Goal: Task Accomplishment & Management: Manage account settings

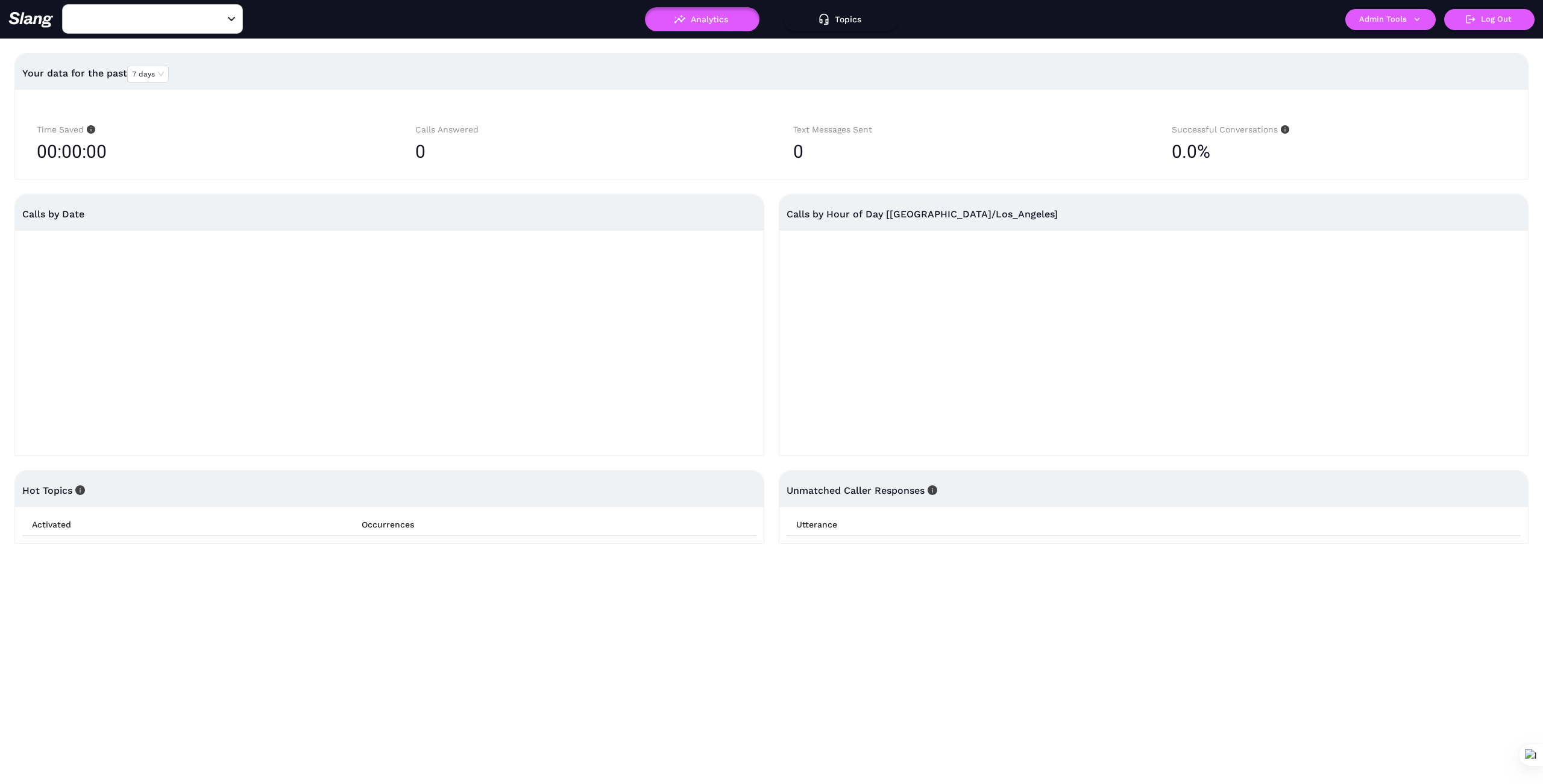
type input "042 CA [GEOGRAPHIC_DATA]"
click at [220, 17] on icon "Clear" at bounding box center [217, 19] width 12 height 12
click at [207, 14] on div "​" at bounding box center [153, 19] width 181 height 29
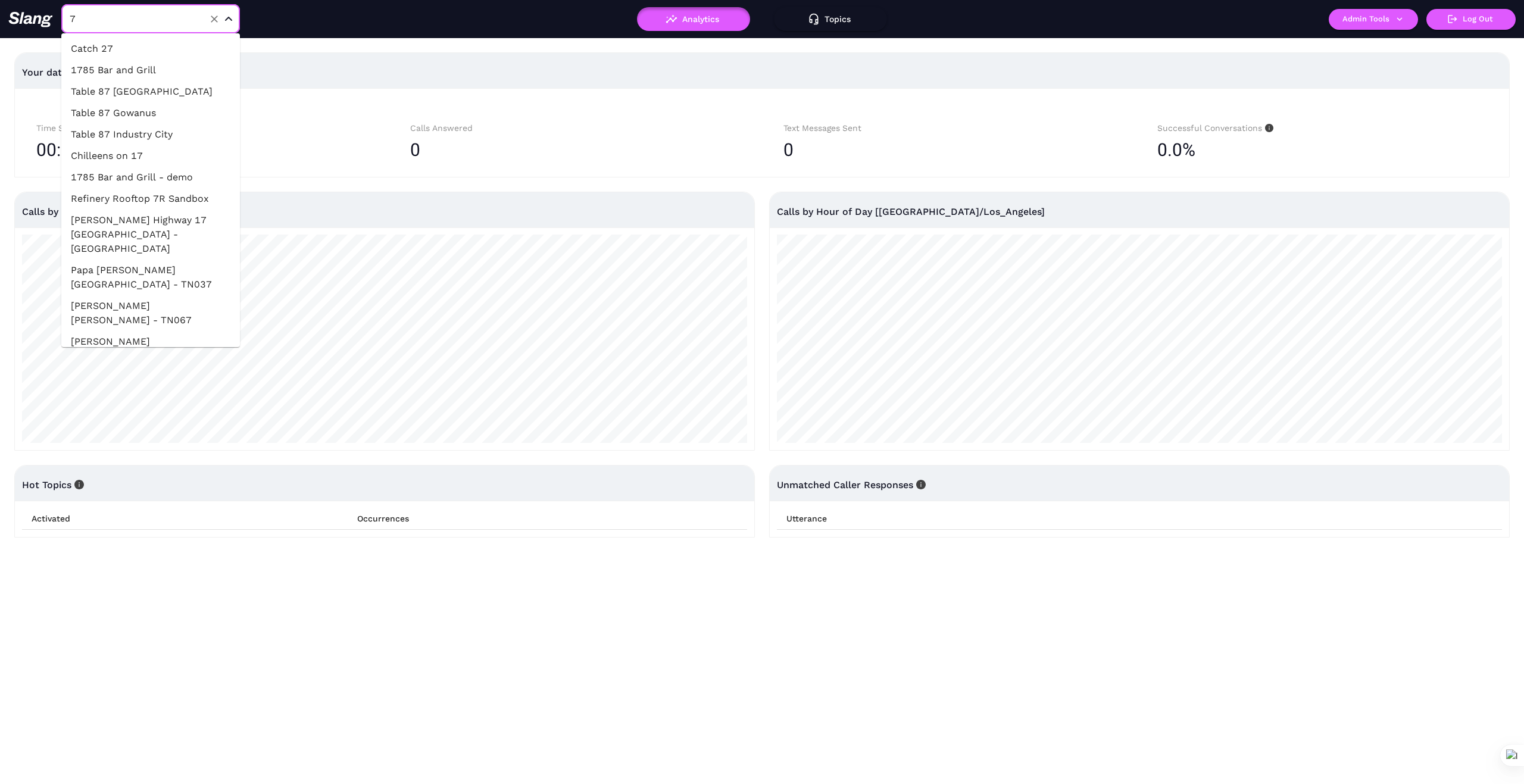
type input "75"
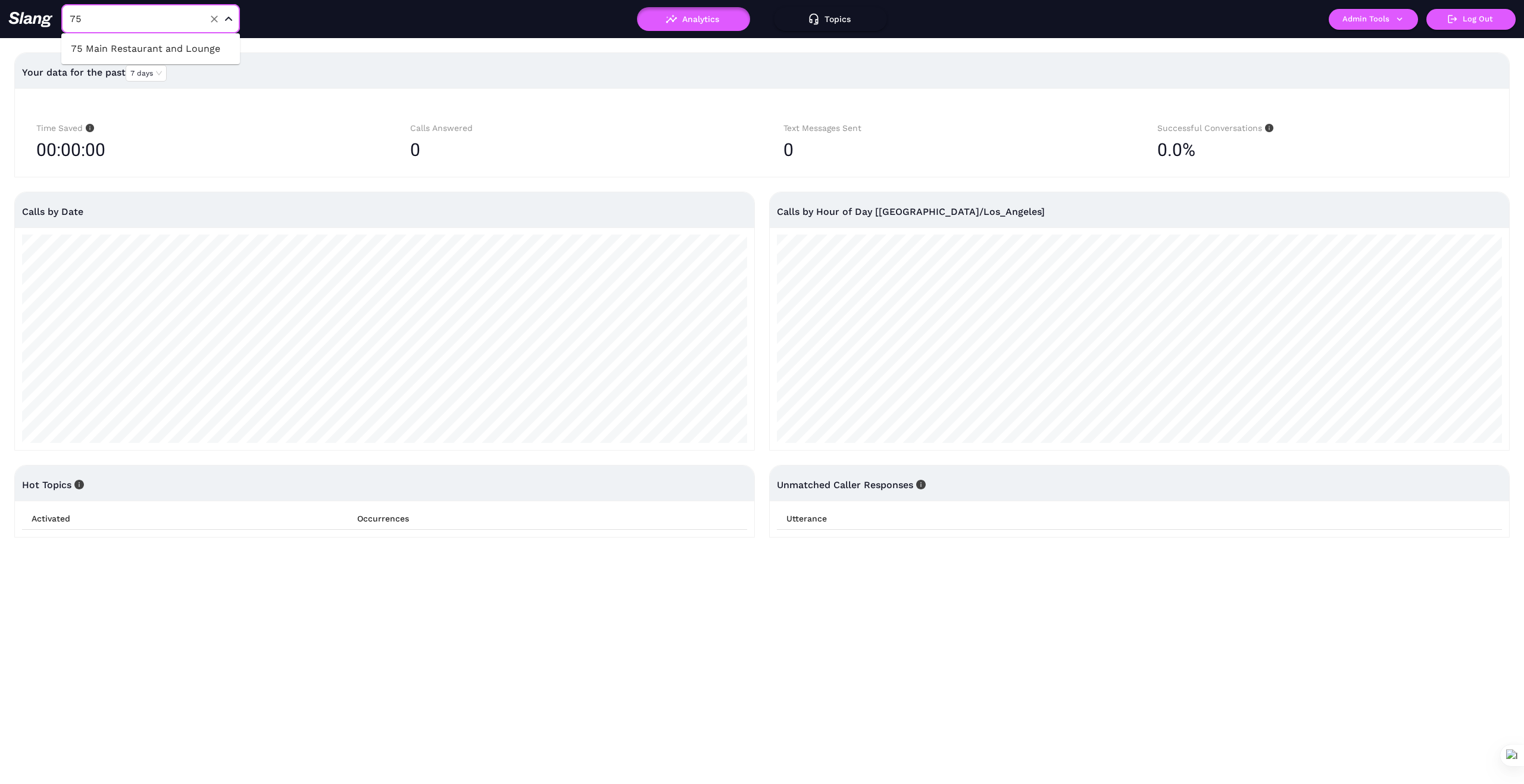
click at [199, 45] on li "75 Main Restaurant and Lounge" at bounding box center [151, 49] width 179 height 22
type input "75 Main Restaurant and Lounge"
click at [1402, 26] on button "Admin Tools" at bounding box center [1373, 20] width 89 height 21
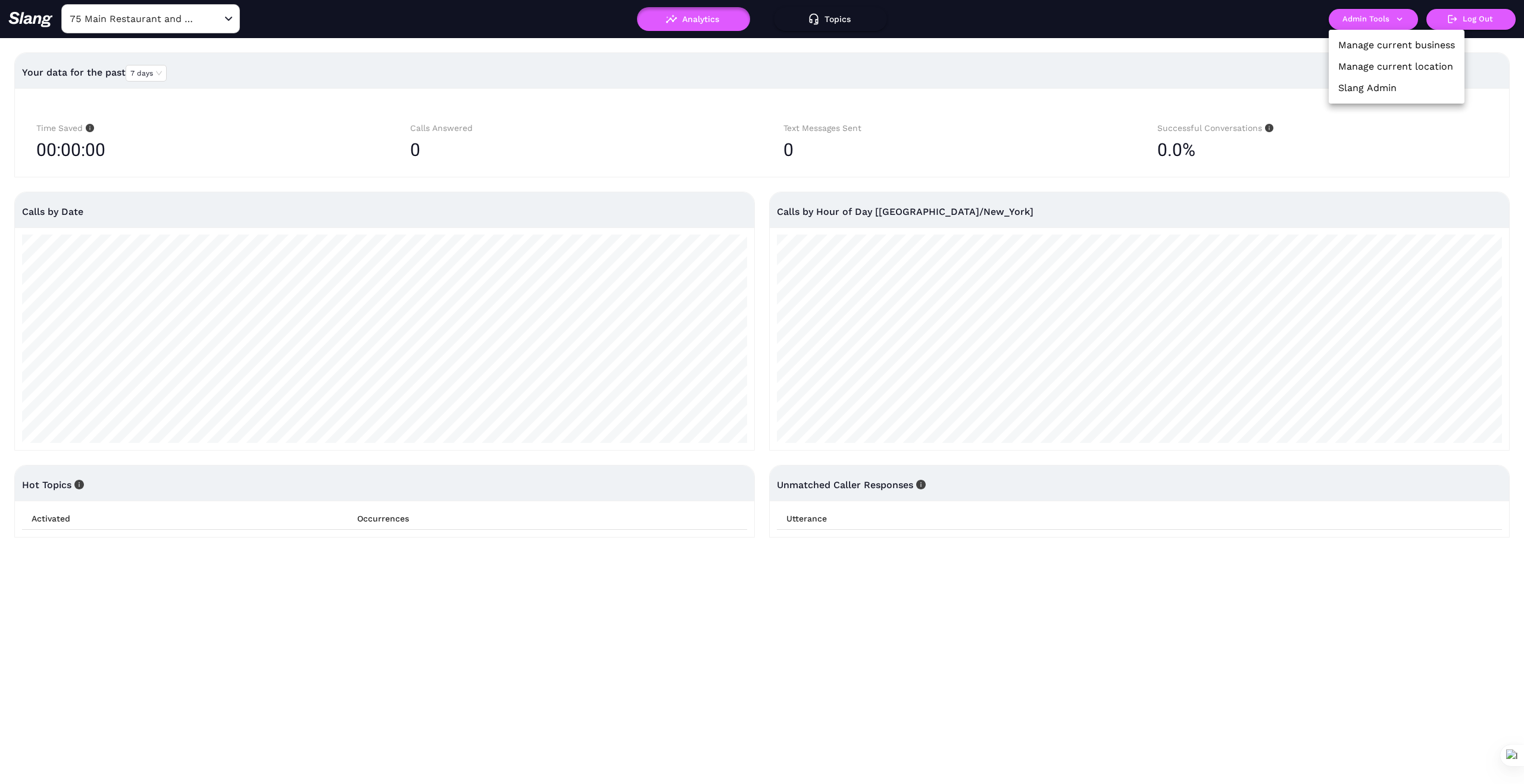
click at [1402, 49] on link "Manage current business" at bounding box center [1396, 45] width 116 height 14
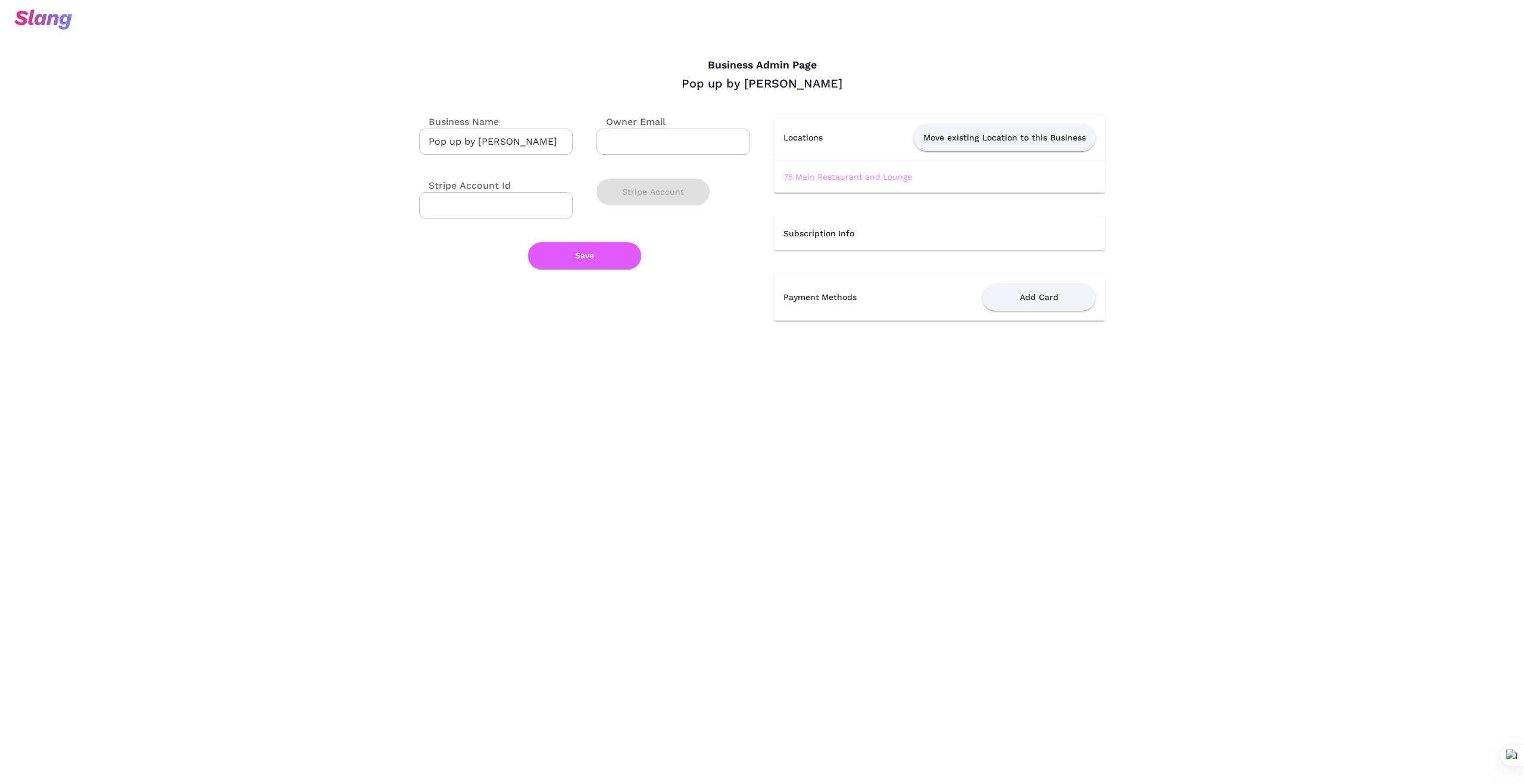
click at [865, 178] on link "75 Main Restaurant and Lounge" at bounding box center [847, 177] width 128 height 9
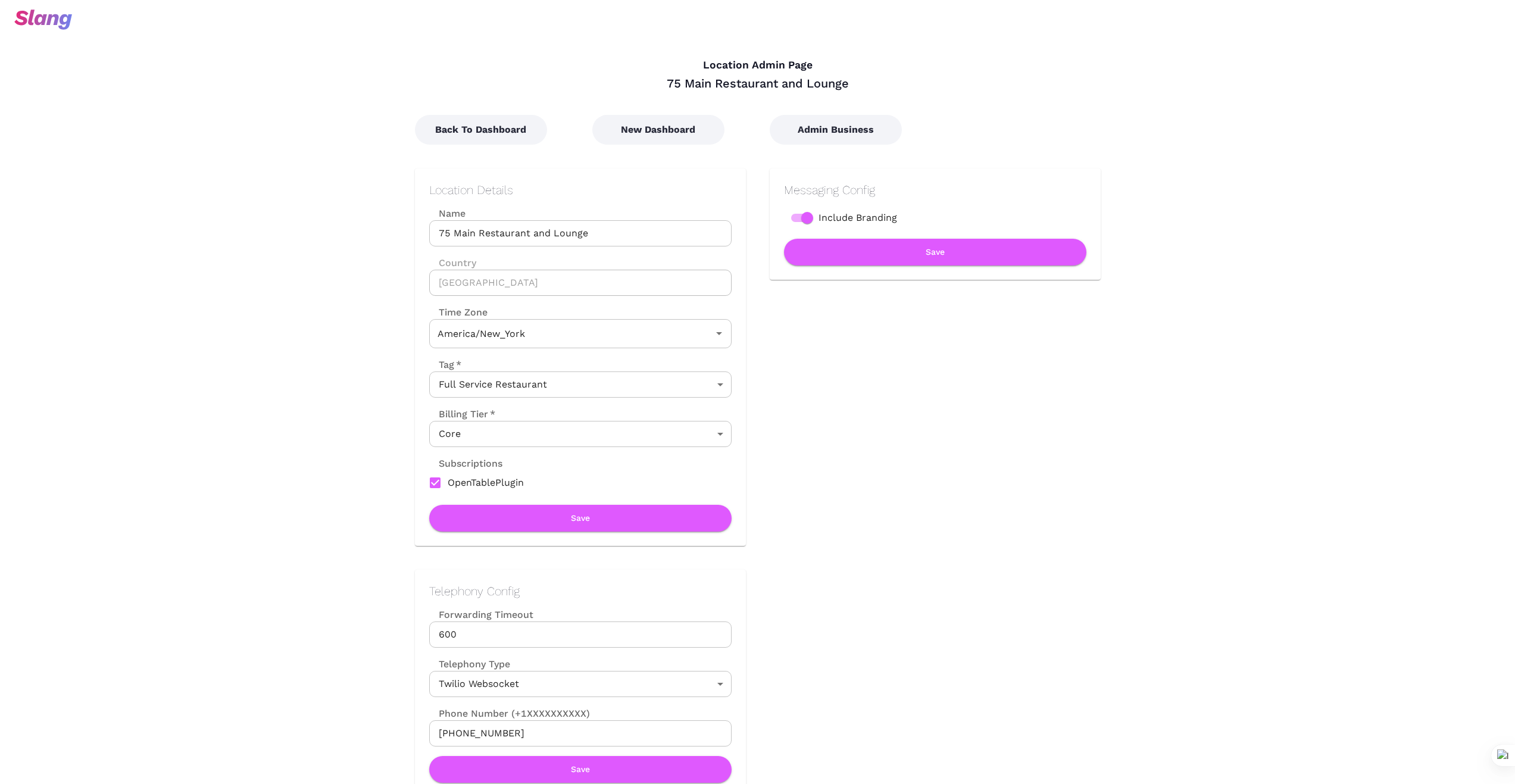
type input "Eastern Time"
click at [672, 132] on button "New Dashboard" at bounding box center [658, 130] width 132 height 30
type input "Eastern Time"
drag, startPoint x: 589, startPoint y: 231, endPoint x: 395, endPoint y: 230, distance: 194.0
click at [395, 230] on div "Location Details Name 75 Main Restaurant and Lounge Name Country United States …" at bounding box center [568, 345] width 355 height 401
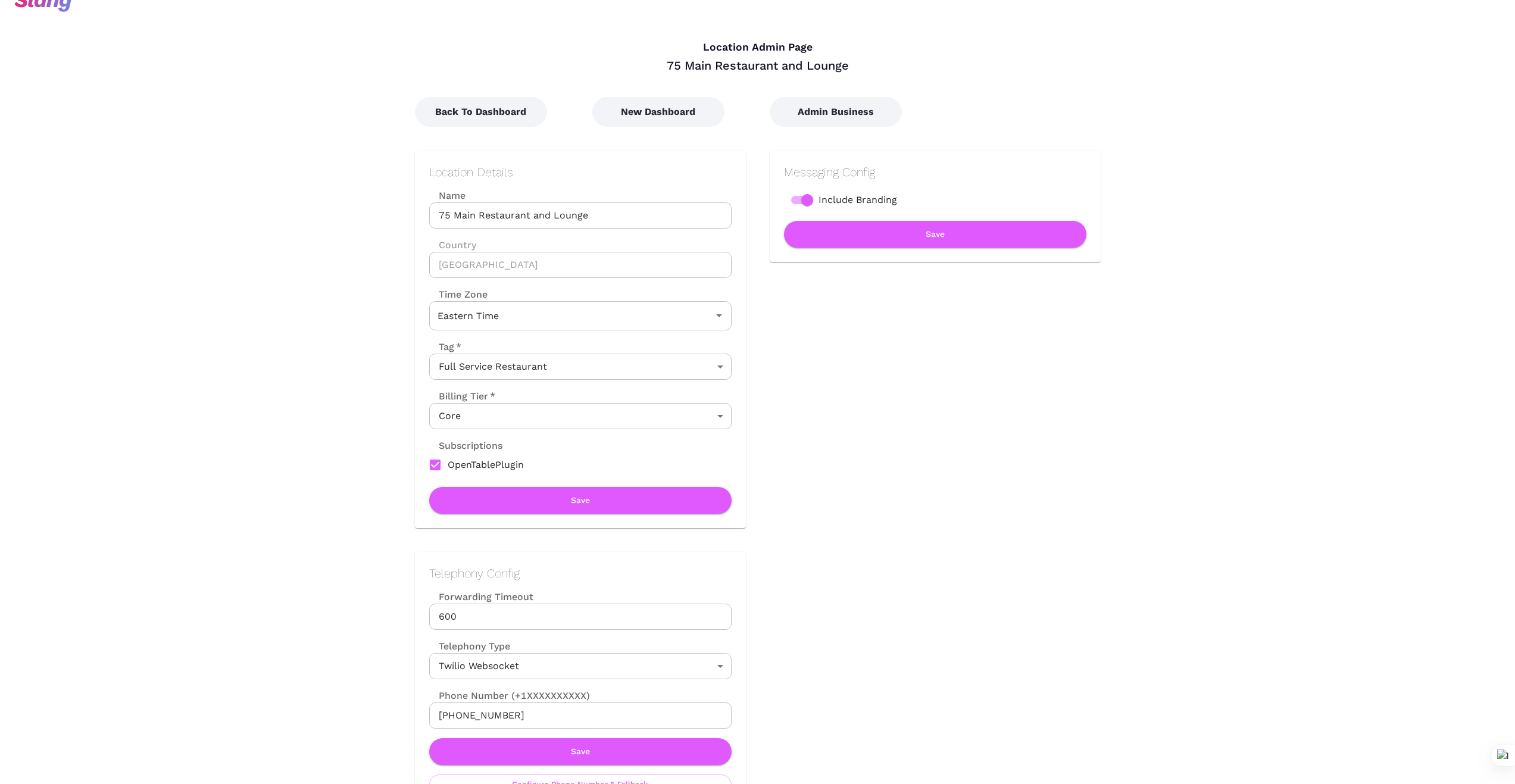
scroll to position [20, 0]
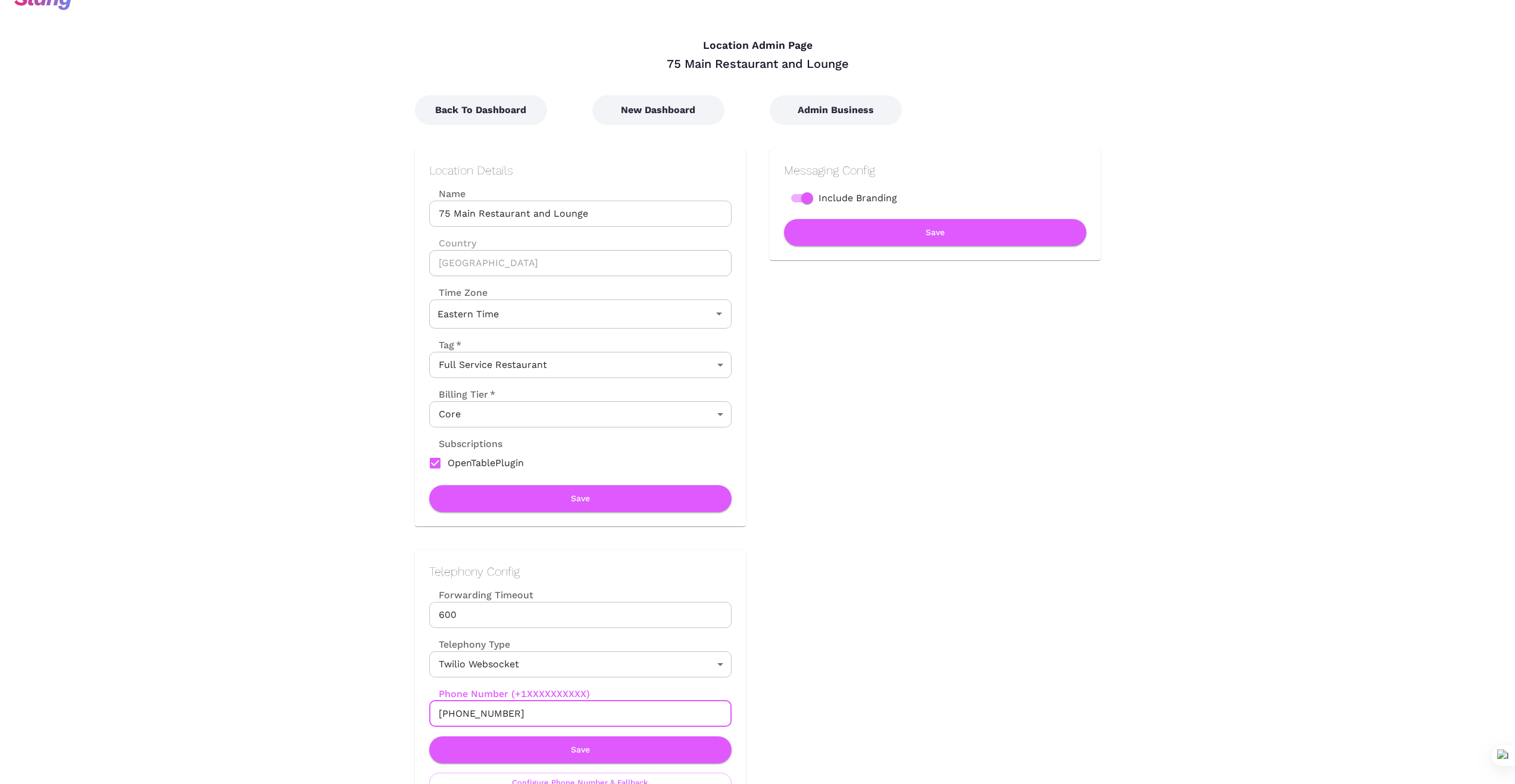
drag, startPoint x: 510, startPoint y: 717, endPoint x: 390, endPoint y: 716, distance: 120.0
drag, startPoint x: 347, startPoint y: 683, endPoint x: 491, endPoint y: 711, distance: 146.7
drag, startPoint x: 509, startPoint y: 706, endPoint x: 414, endPoint y: 710, distance: 95.1
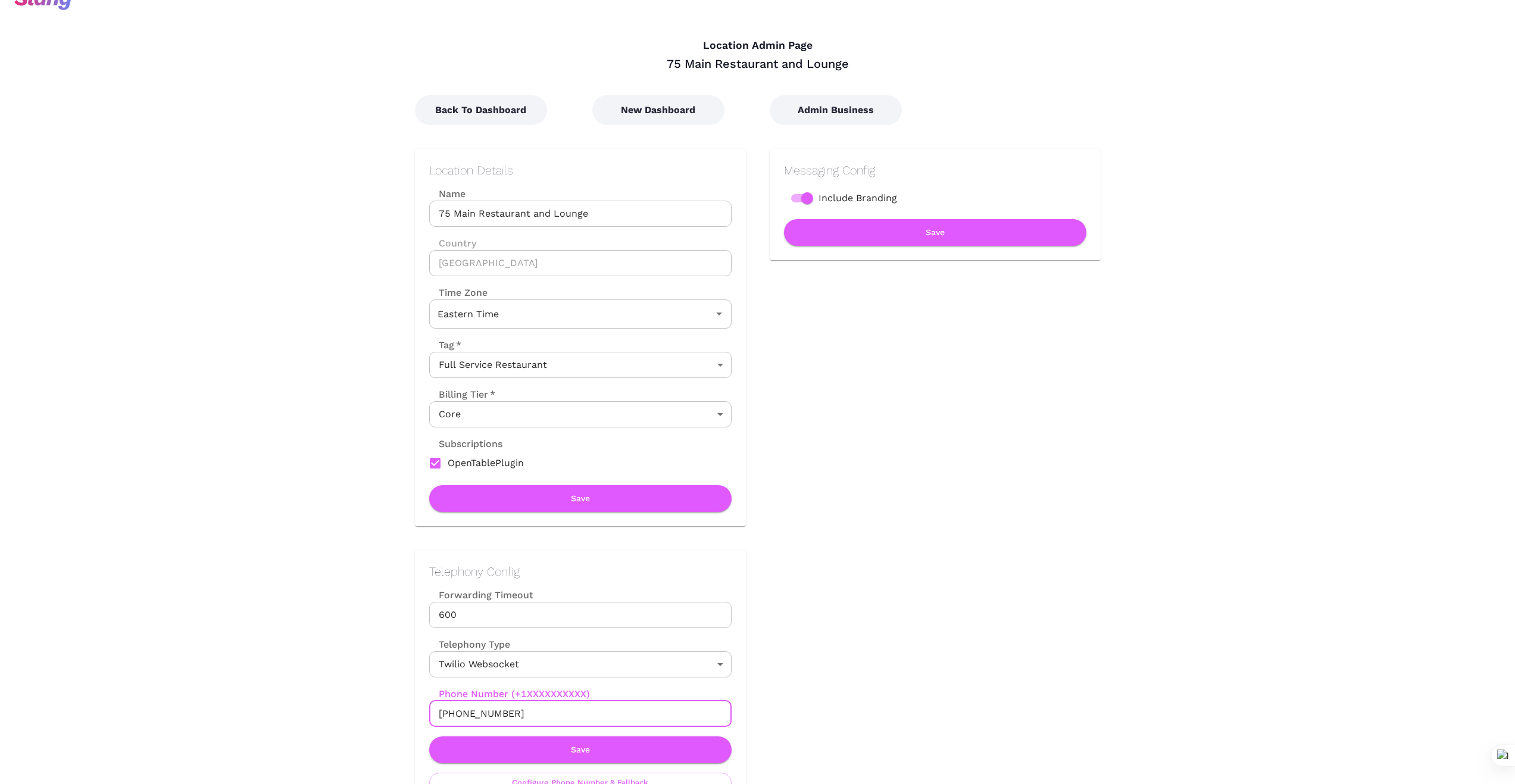
click at [413, 710] on div "Telephony Config Forwarding Timeout 600 Forwarding Timeout Telephony Type Twili…" at bounding box center [568, 682] width 355 height 312
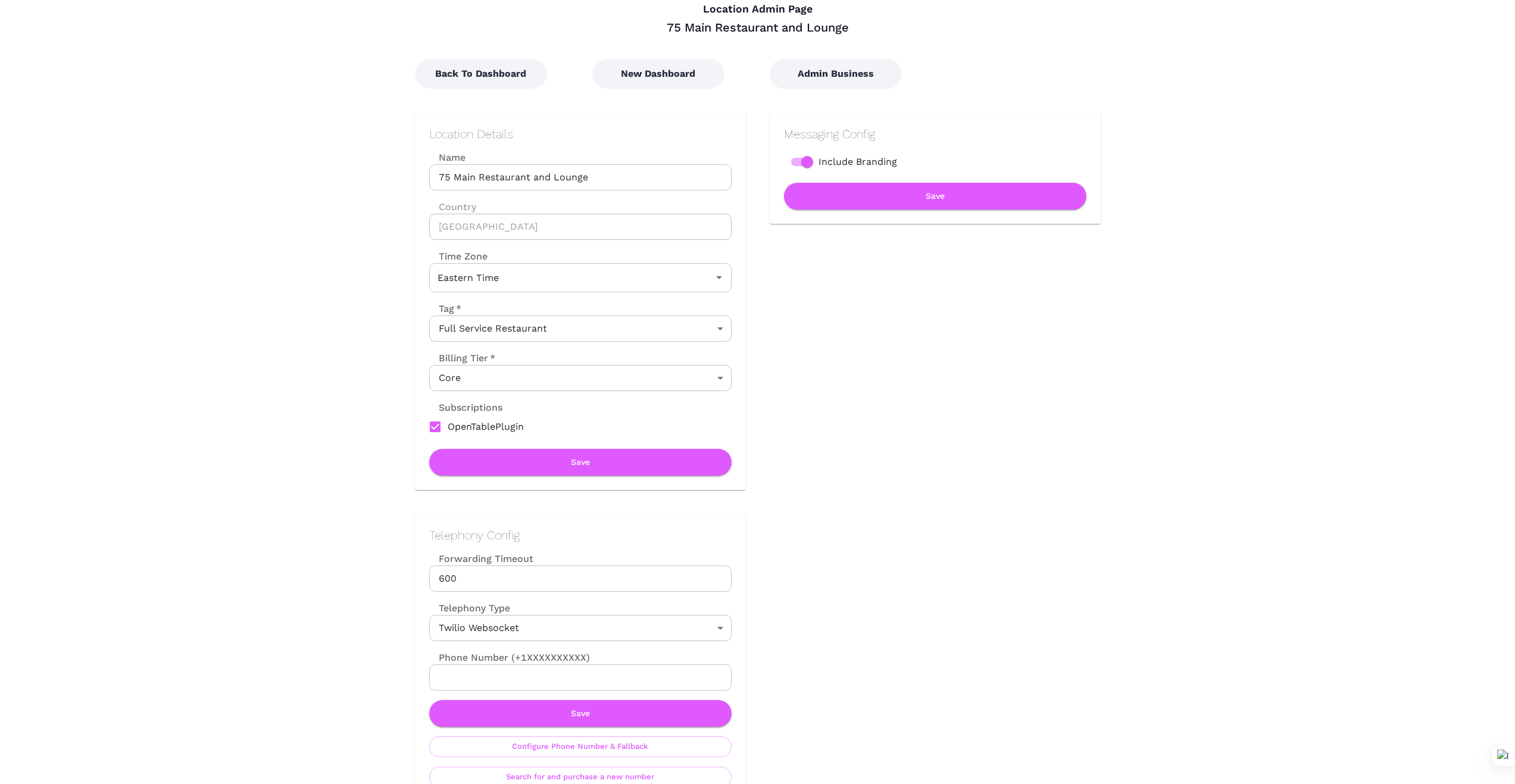
scroll to position [60, 0]
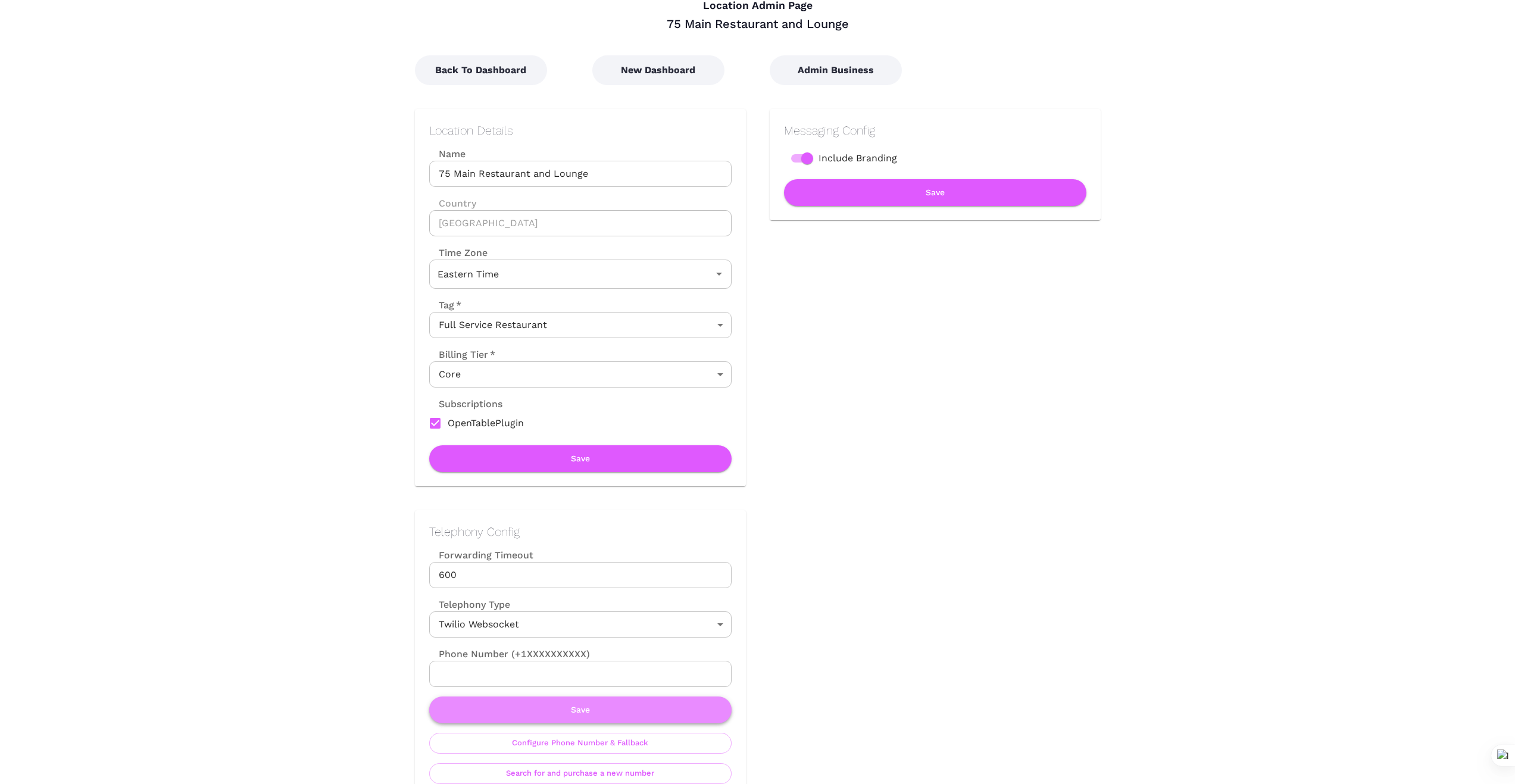
click at [584, 712] on button "Save" at bounding box center [581, 710] width 303 height 27
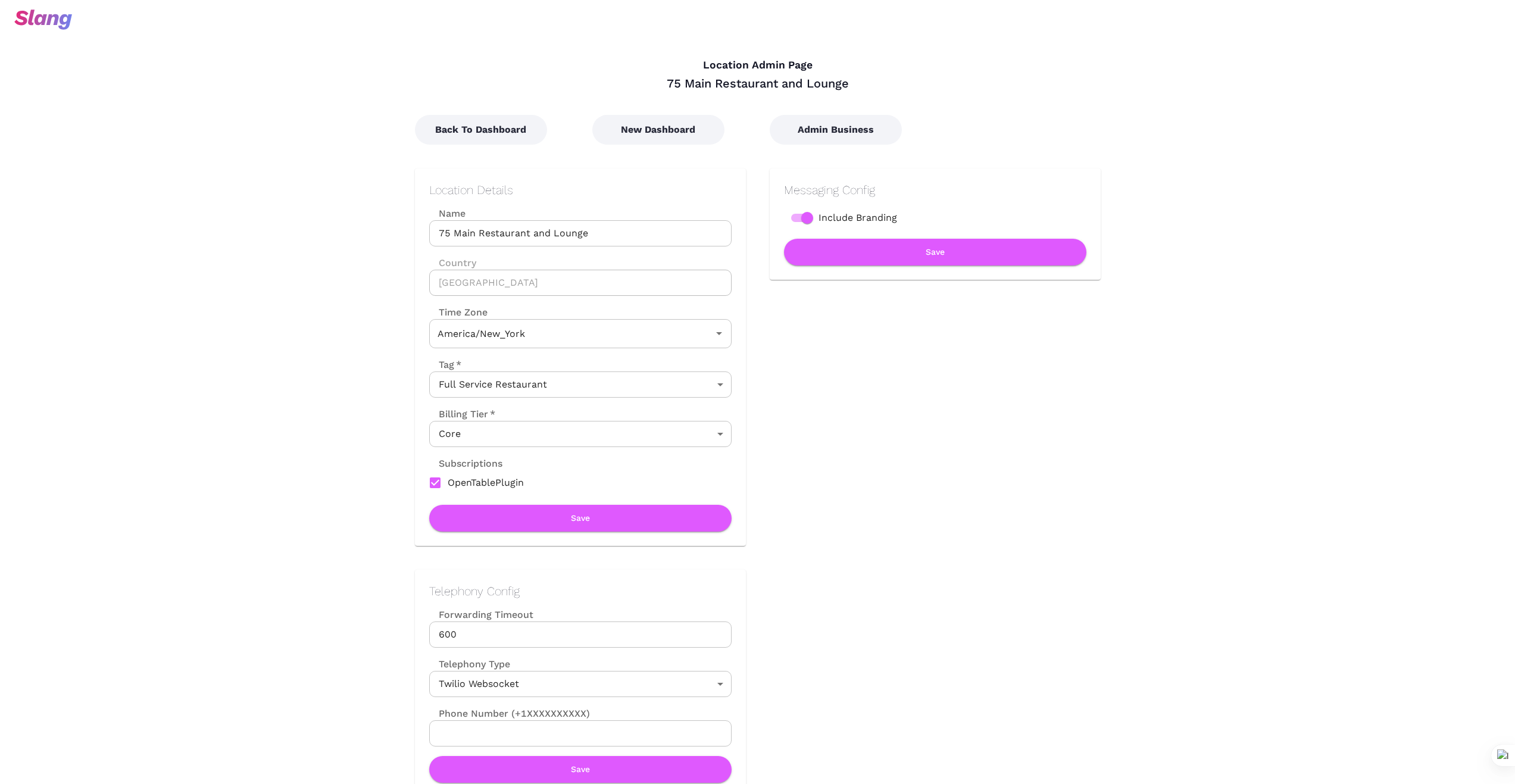
type input "Eastern Time"
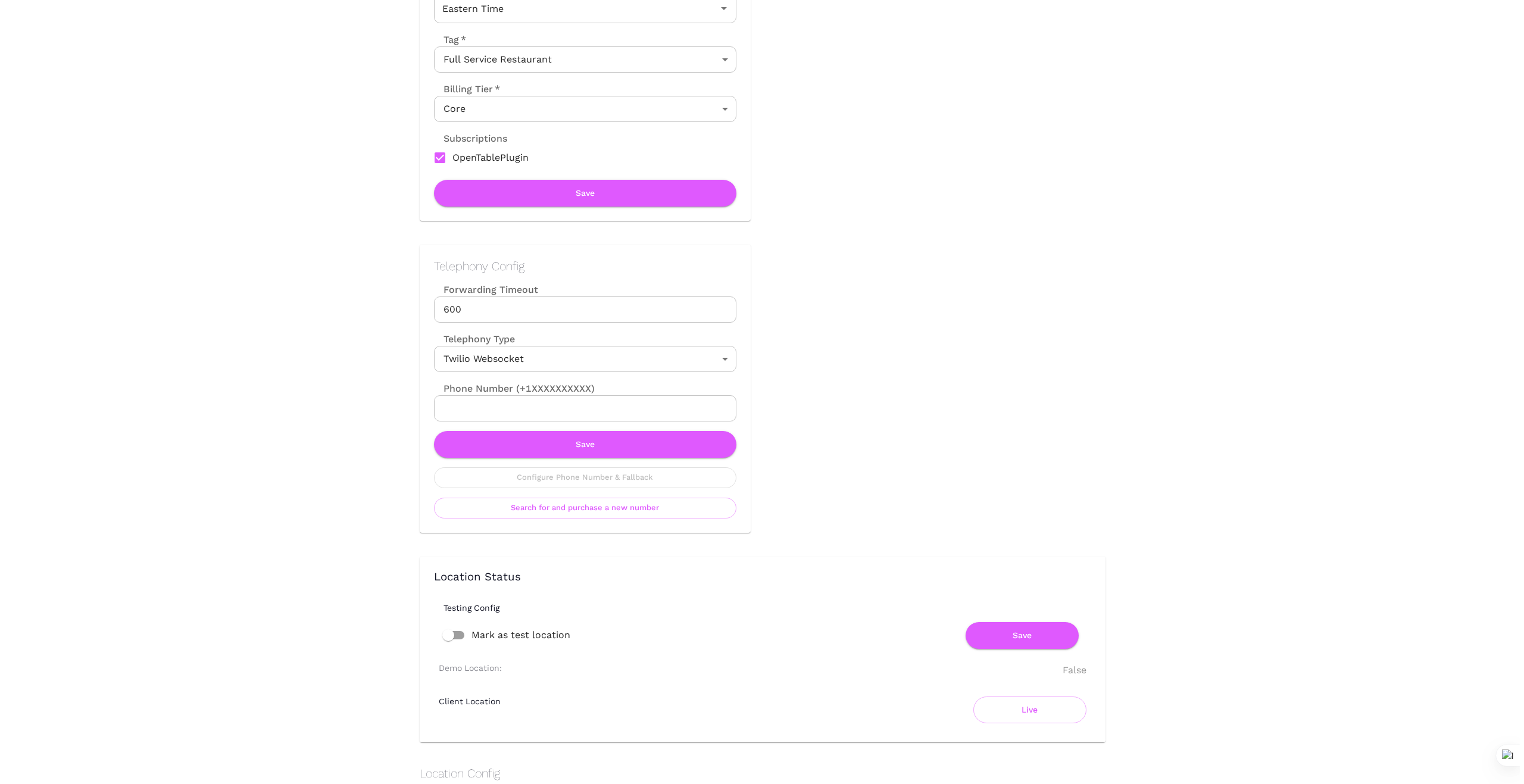
scroll to position [337, 0]
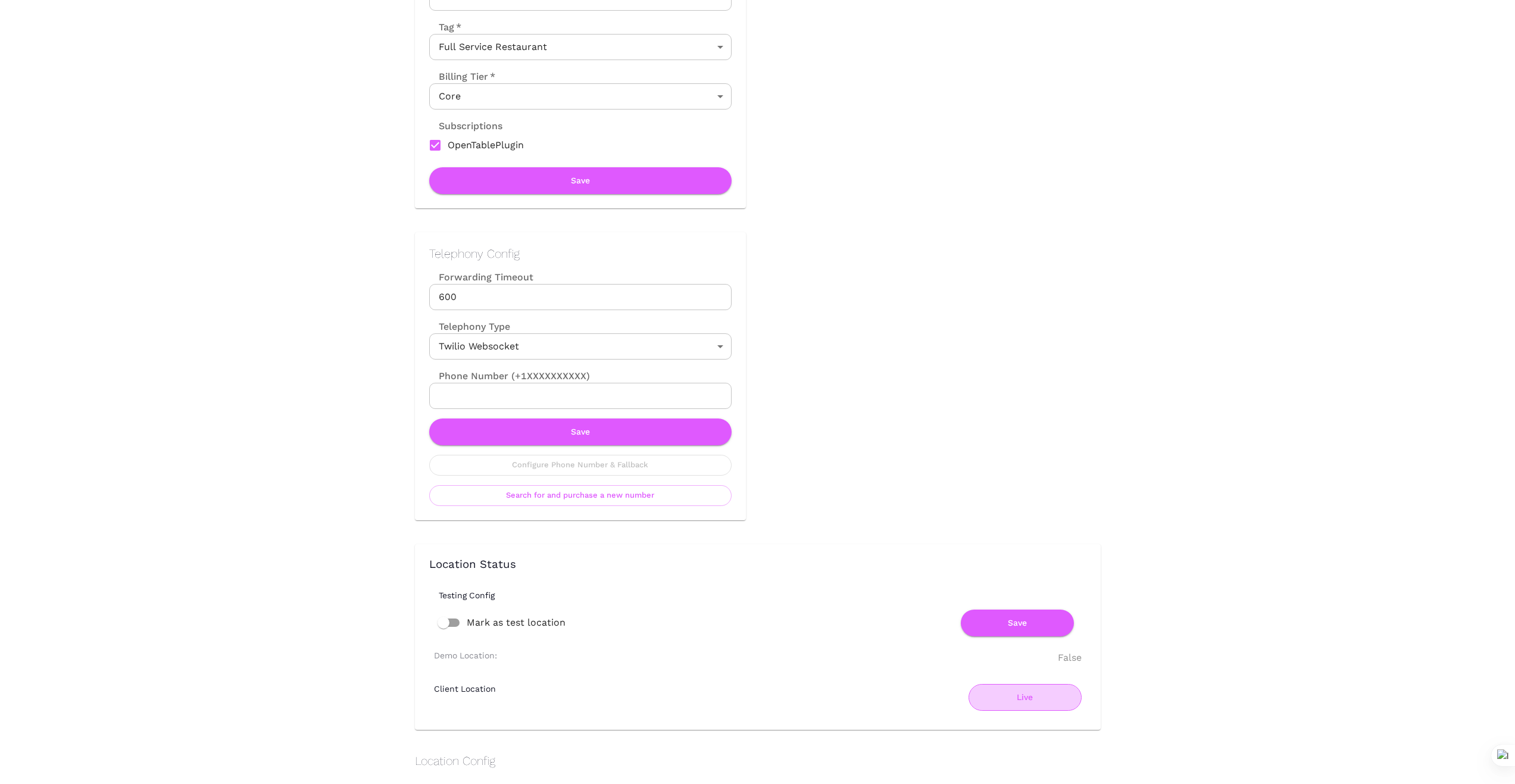
click at [1039, 700] on button "Live" at bounding box center [1026, 697] width 113 height 27
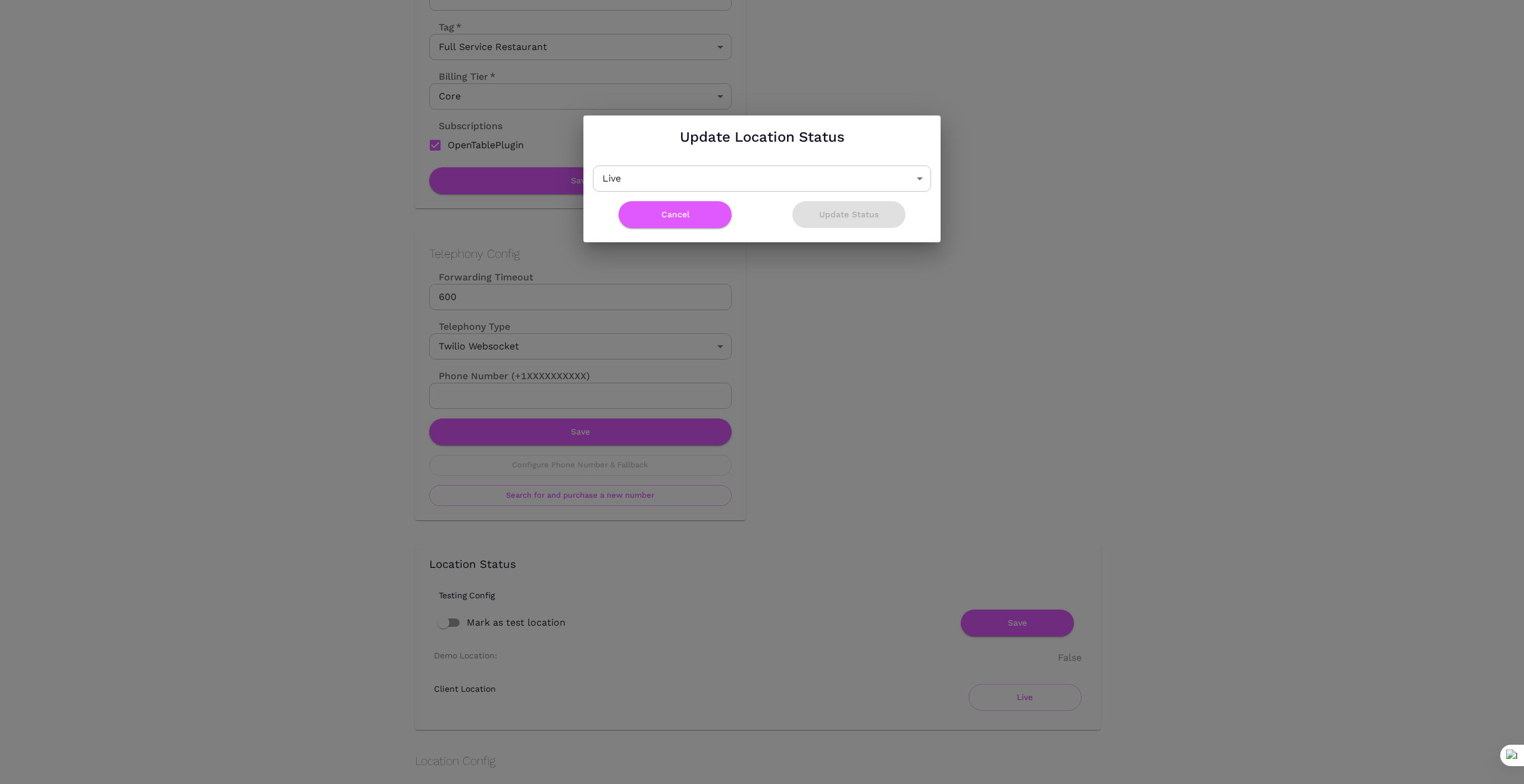
click at [924, 180] on body "Location Admin Page 75 Main Restaurant and Lounge Back To Dashboard New Dashboa…" at bounding box center [762, 55] width 1524 height 784
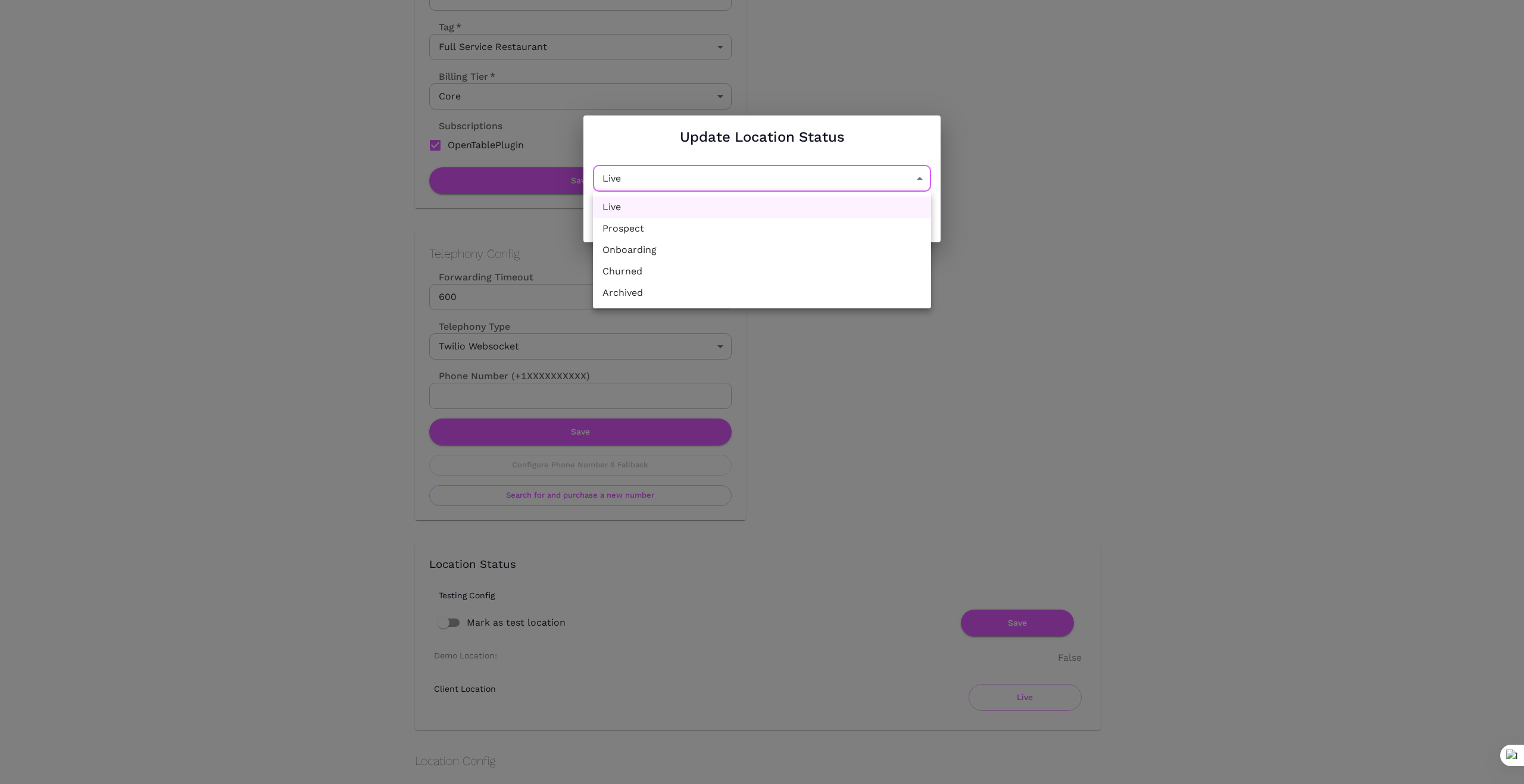
click at [822, 274] on li "Churned" at bounding box center [762, 271] width 338 height 22
type input "Churned"
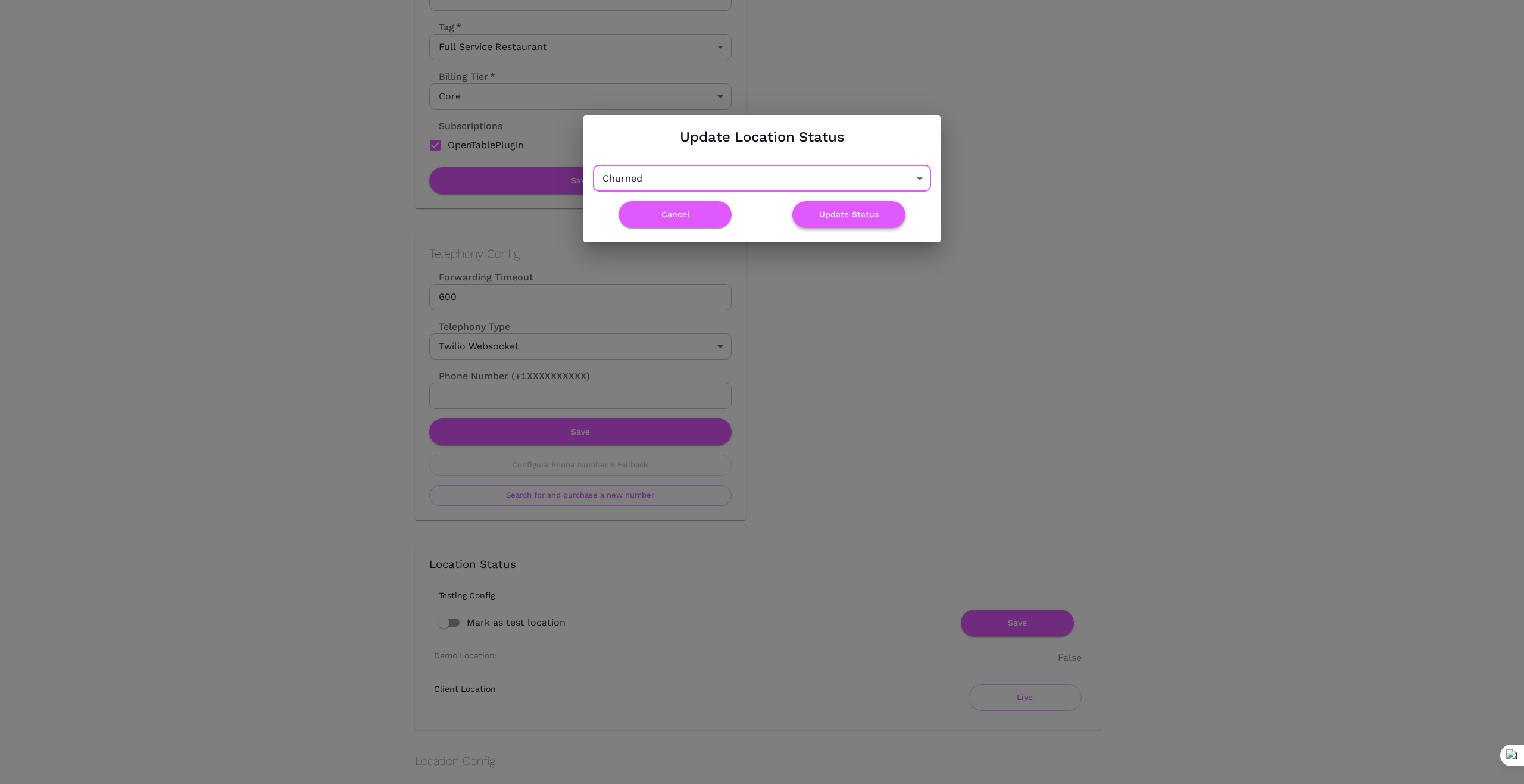
click at [866, 207] on button "Update Status" at bounding box center [849, 214] width 113 height 27
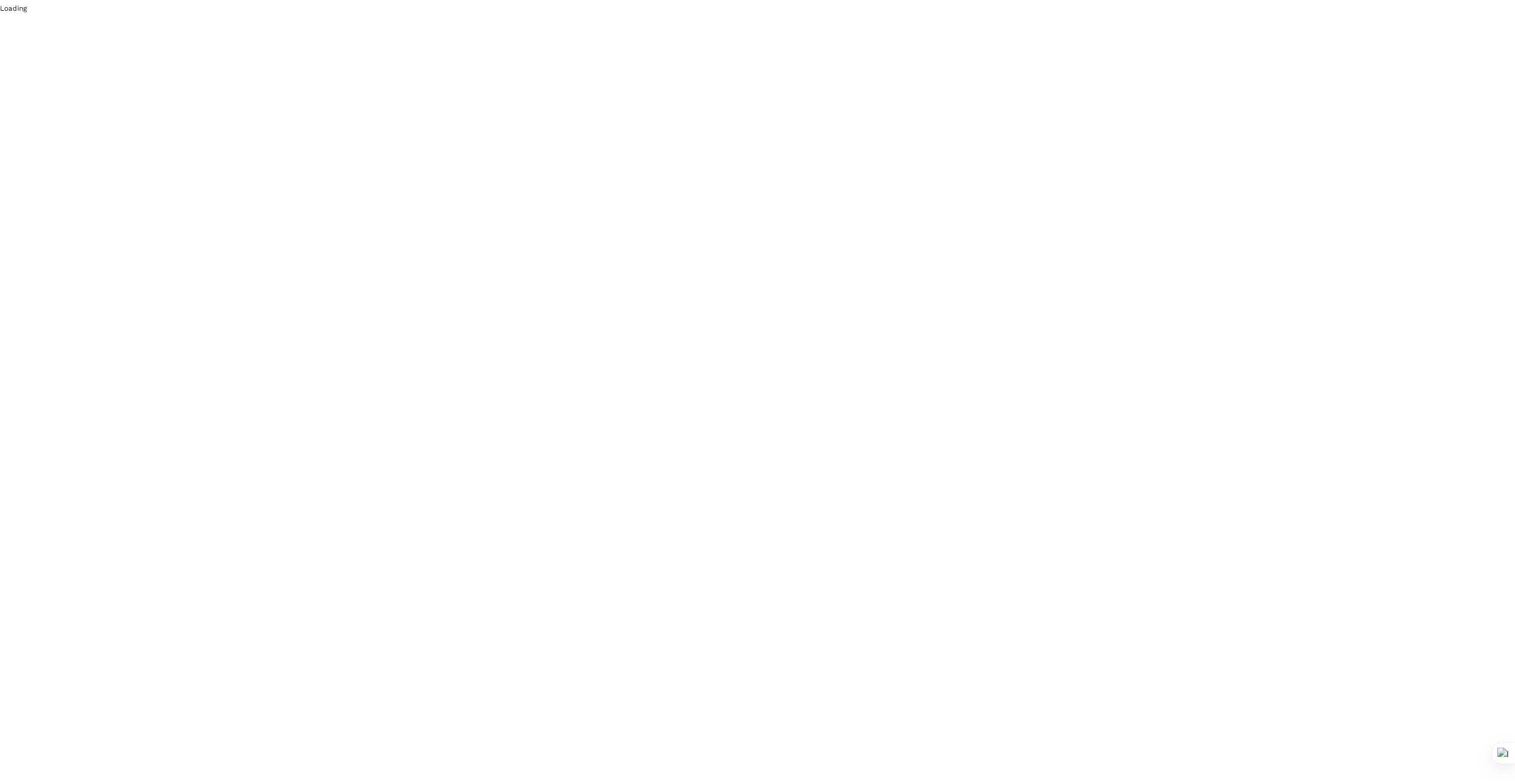
scroll to position [0, 0]
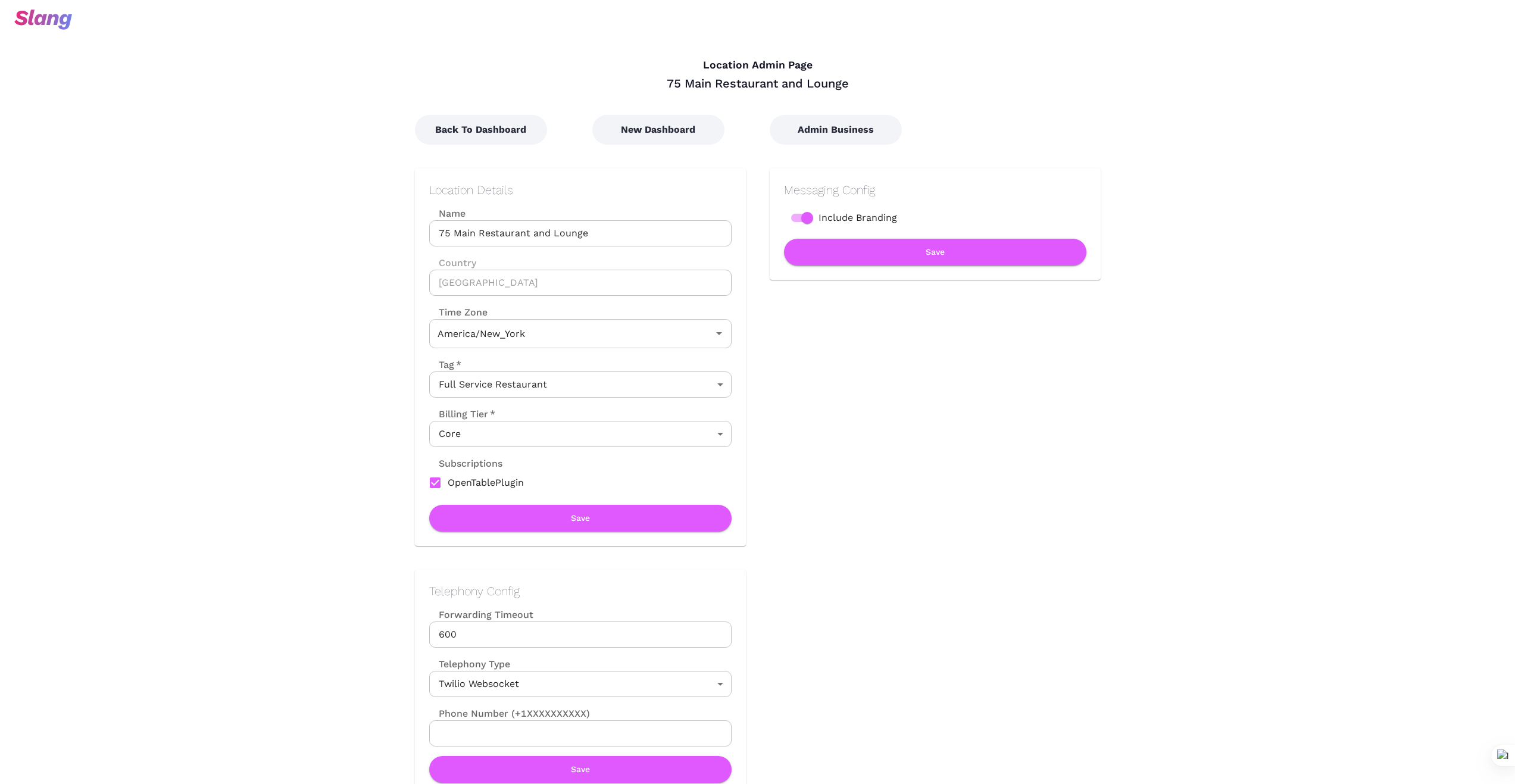
type input "Eastern Time"
